Goal: Task Accomplishment & Management: Manage account settings

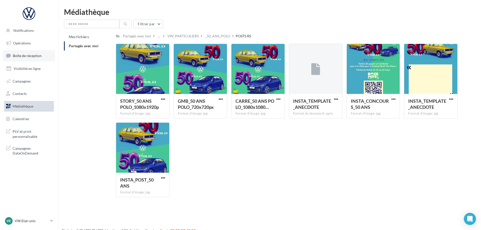
click at [23, 56] on span "Boîte de réception" at bounding box center [27, 55] width 29 height 4
click at [34, 48] on ul "Opérations Boîte de réception Visibilité en ligne Campagnes Contacts Médiathèqu…" at bounding box center [29, 81] width 54 height 90
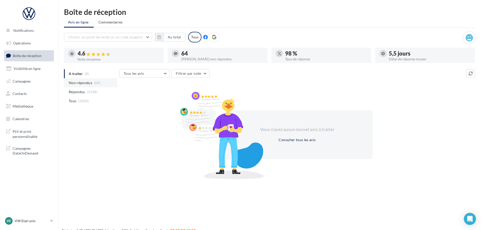
click at [89, 85] on span "Non répondus" at bounding box center [80, 82] width 23 height 5
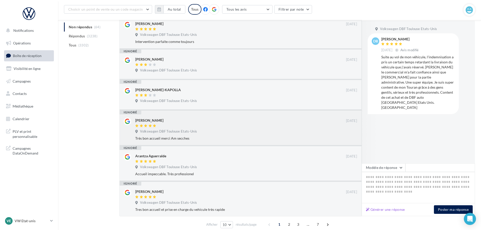
scroll to position [222, 0]
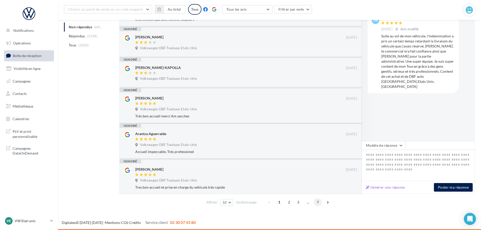
click at [318, 201] on span "7" at bounding box center [318, 202] width 8 height 8
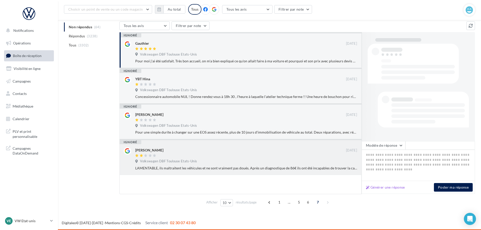
scroll to position [52, 0]
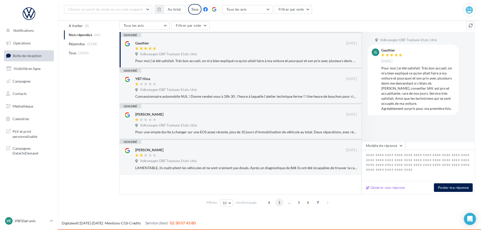
click at [279, 202] on span "1" at bounding box center [279, 202] width 8 height 8
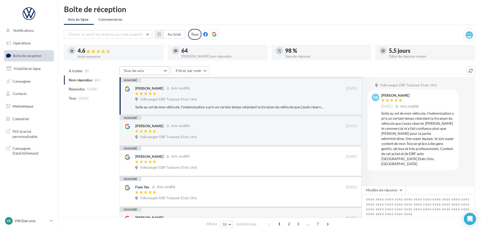
scroll to position [0, 0]
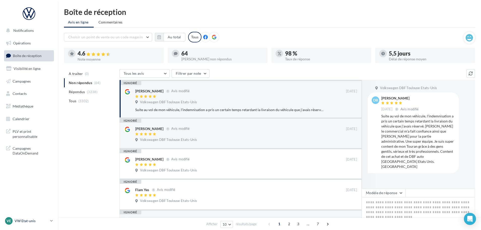
click at [34, 219] on p "VW Etat-unis" at bounding box center [32, 220] width 34 height 5
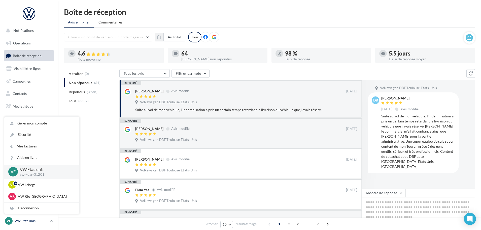
click at [32, 220] on p "VW Etat-unis" at bounding box center [32, 220] width 34 height 5
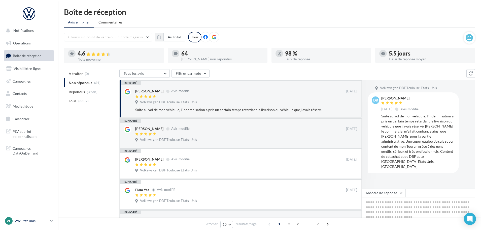
click at [33, 220] on p "VW Etat-unis" at bounding box center [32, 220] width 34 height 5
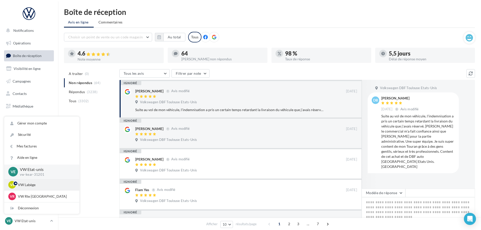
click at [40, 185] on p "VW Labège" at bounding box center [45, 184] width 55 height 5
